Goal: Task Accomplishment & Management: Manage account settings

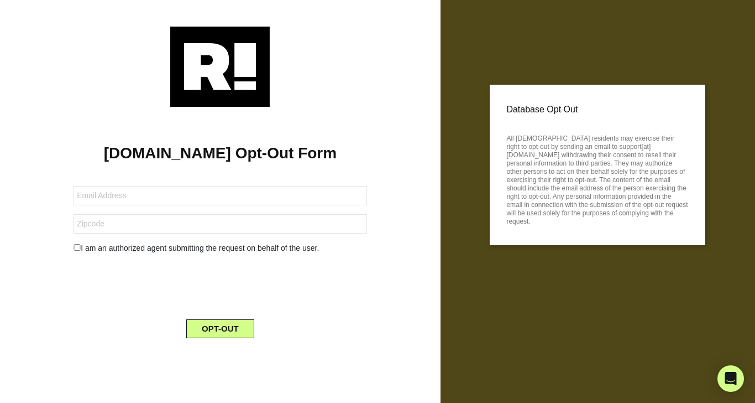
click at [226, 64] on img at bounding box center [220, 67] width 100 height 80
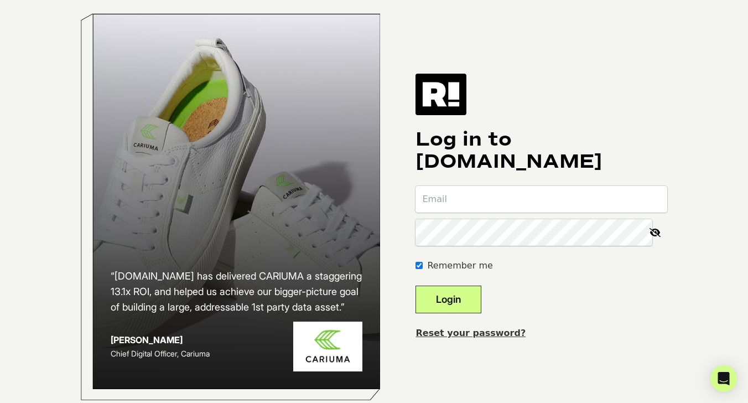
scroll to position [30, 0]
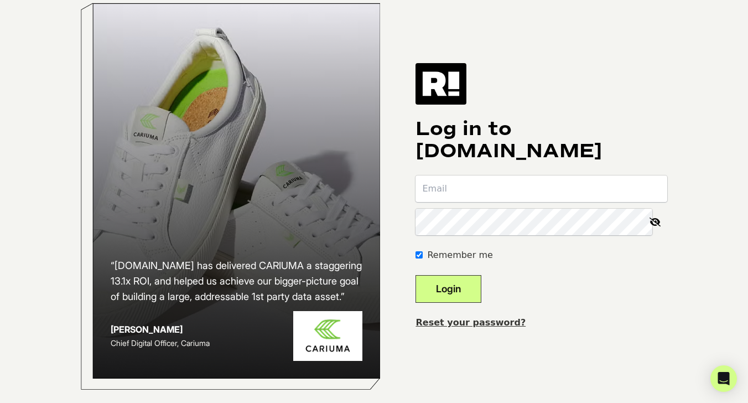
click at [473, 317] on link "Reset your password?" at bounding box center [470, 322] width 110 height 11
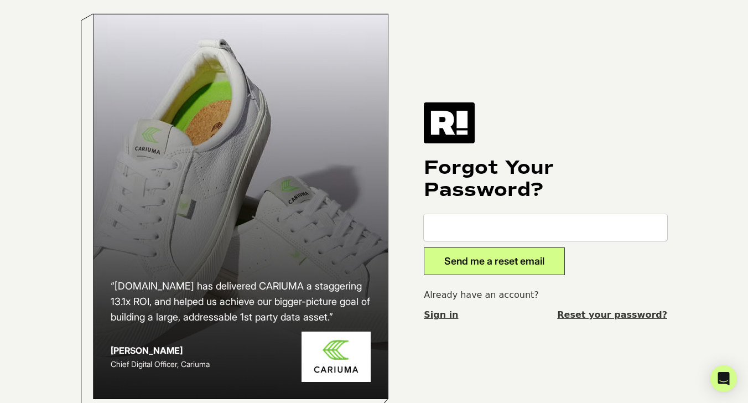
scroll to position [12, 0]
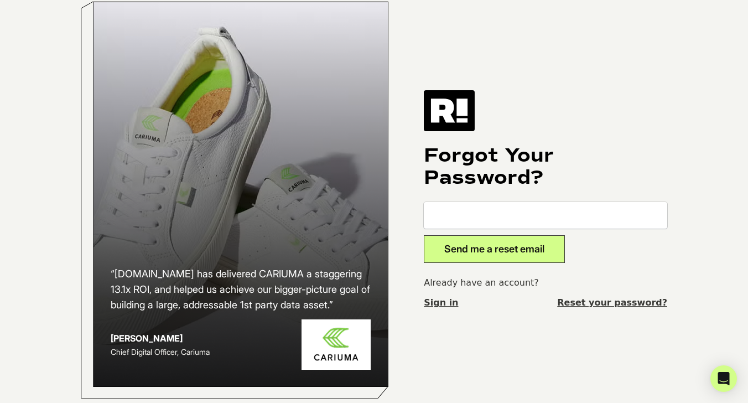
click at [426, 300] on link "Sign in" at bounding box center [441, 302] width 34 height 13
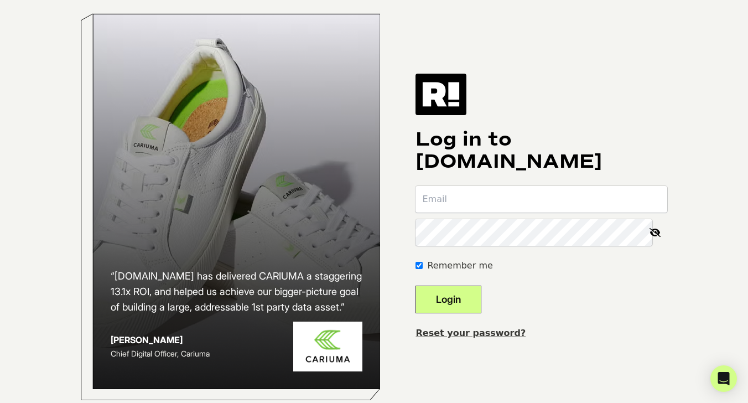
scroll to position [30, 0]
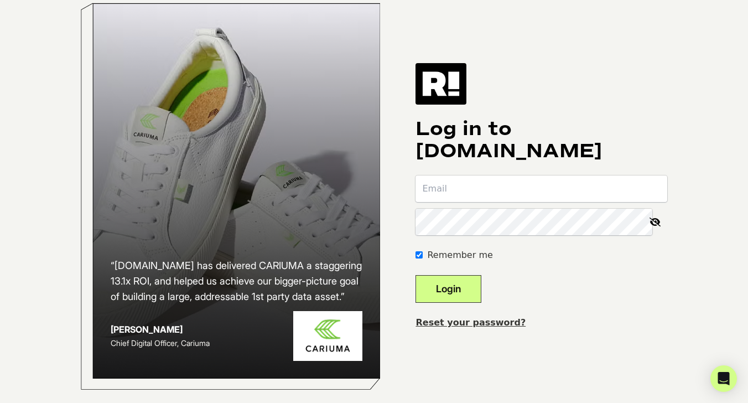
click at [525, 317] on link "Reset your password?" at bounding box center [470, 322] width 110 height 11
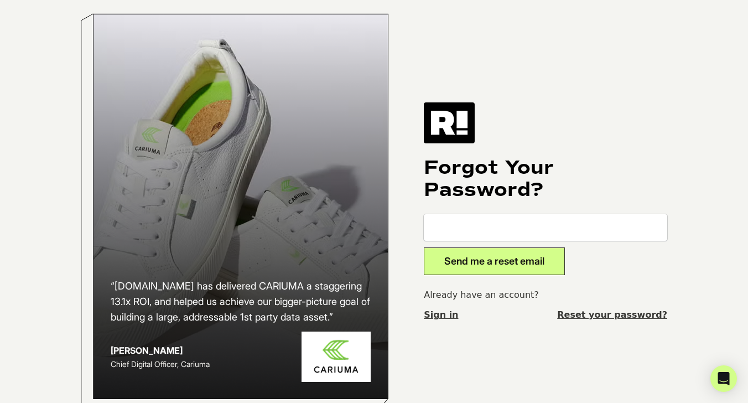
scroll to position [12, 0]
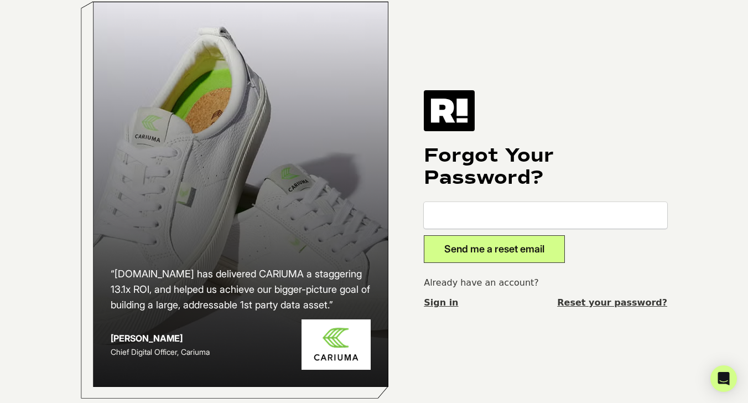
click at [454, 302] on link "Sign in" at bounding box center [441, 302] width 34 height 13
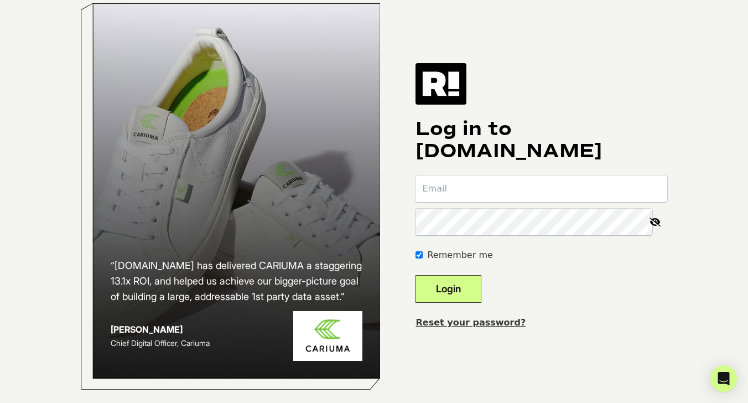
scroll to position [30, 0]
click at [518, 317] on link "Reset your password?" at bounding box center [470, 322] width 110 height 11
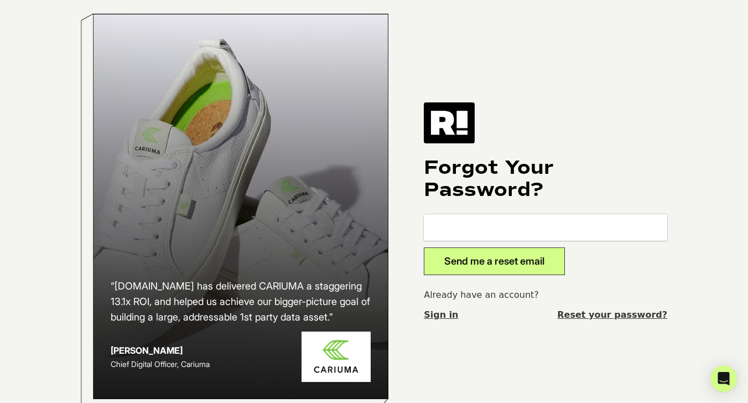
scroll to position [12, 0]
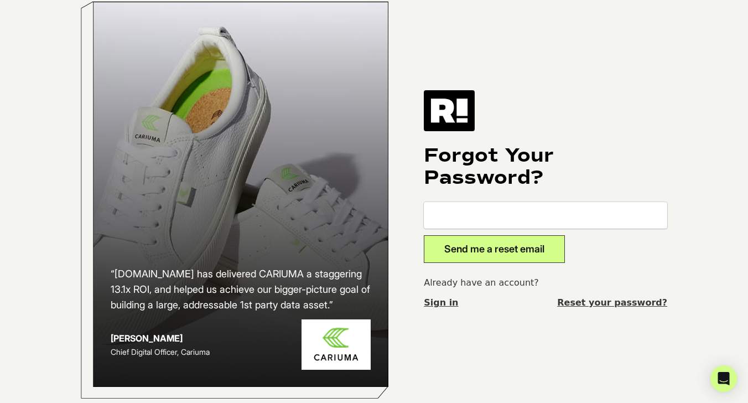
click at [453, 296] on link "Sign in" at bounding box center [441, 302] width 34 height 13
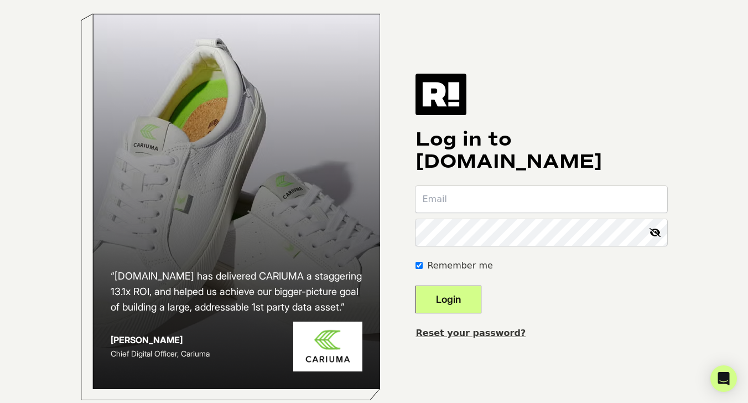
click at [546, 278] on form "Remember me Login" at bounding box center [541, 249] width 252 height 127
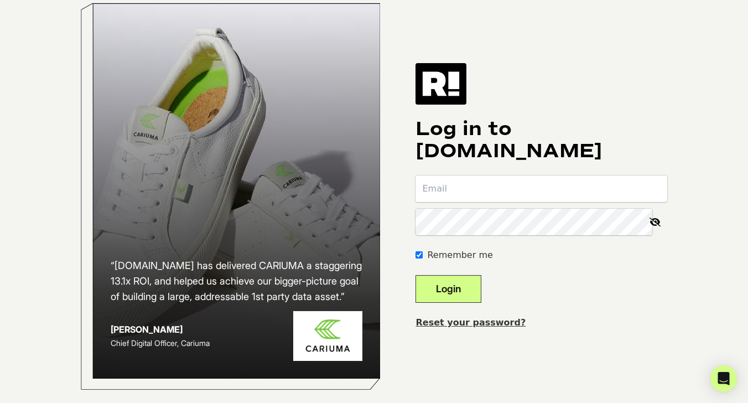
scroll to position [30, 0]
click at [464, 80] on img at bounding box center [440, 83] width 51 height 41
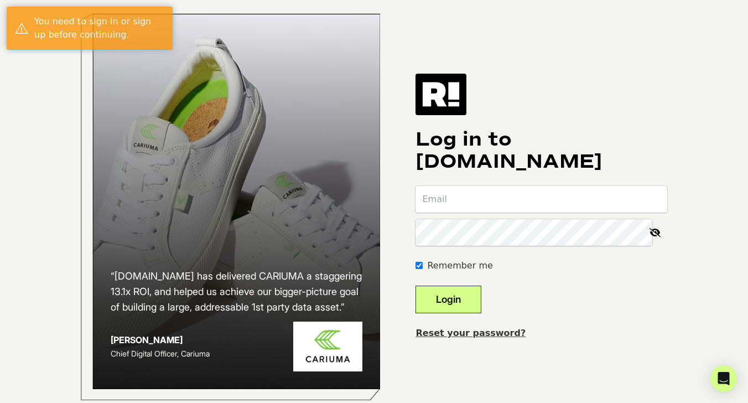
scroll to position [30, 0]
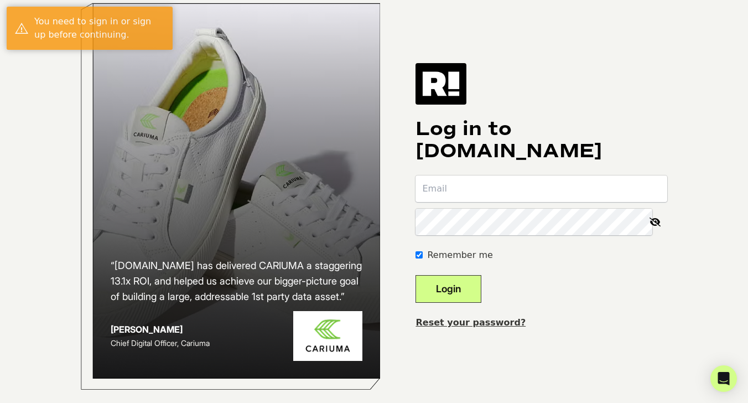
click at [502, 317] on link "Reset your password?" at bounding box center [470, 322] width 110 height 11
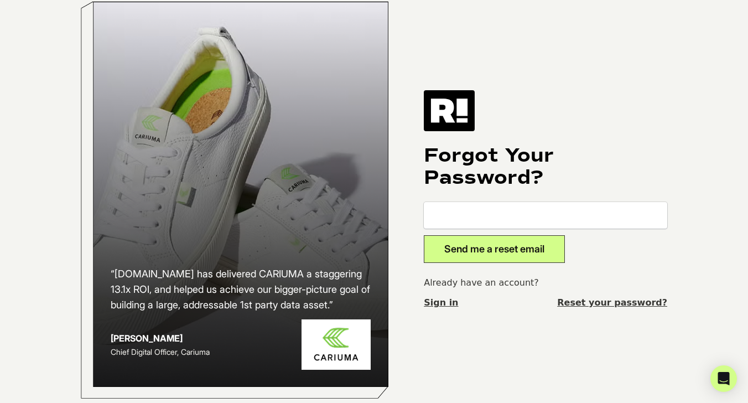
scroll to position [12, 0]
click at [455, 106] on img at bounding box center [449, 110] width 51 height 41
